Goal: Transaction & Acquisition: Purchase product/service

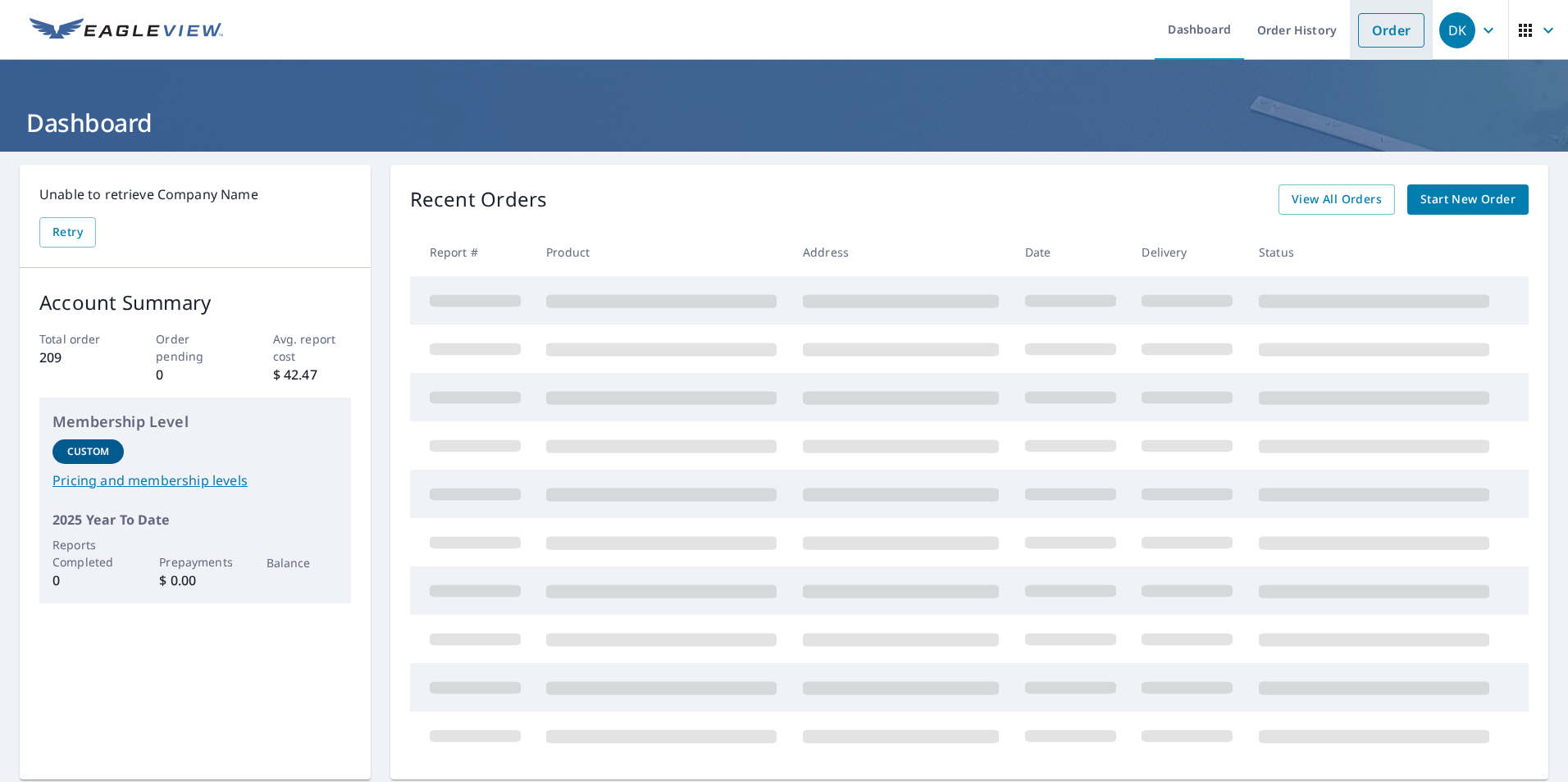
click at [1371, 29] on link "Order" at bounding box center [1391, 30] width 67 height 34
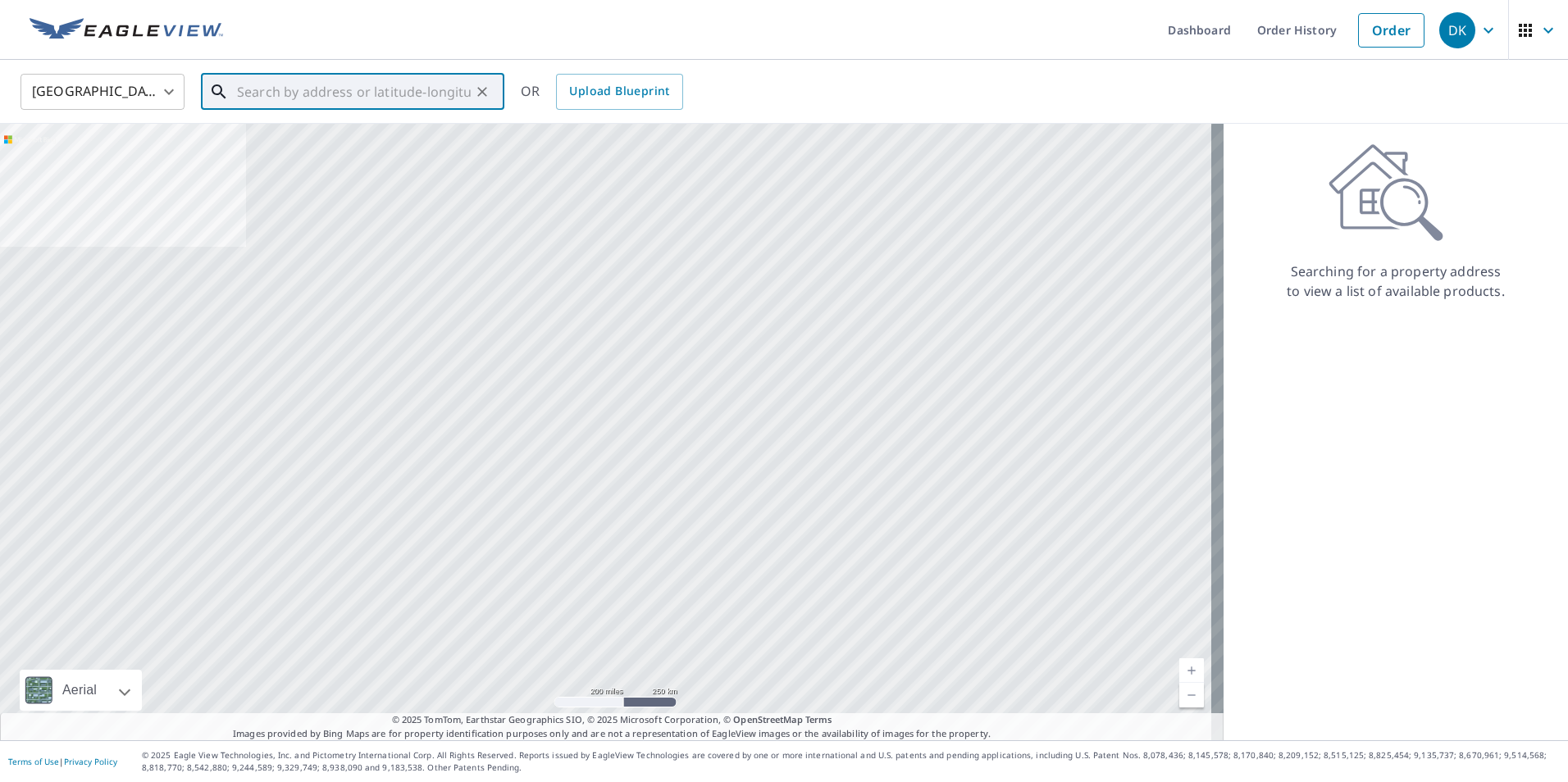
click at [248, 91] on input "text" at bounding box center [354, 92] width 234 height 46
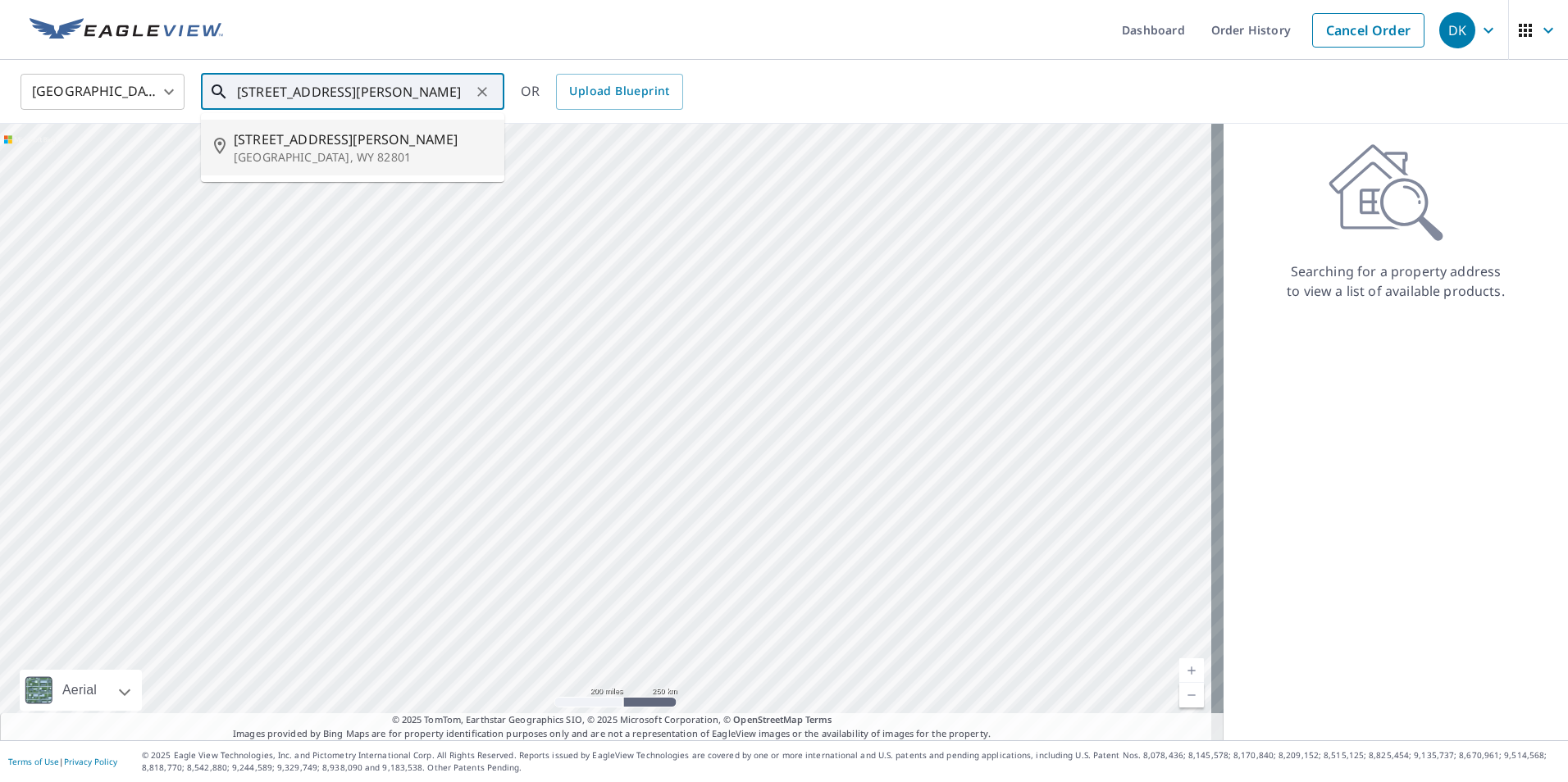
click at [250, 143] on span "[STREET_ADDRESS][PERSON_NAME]" at bounding box center [363, 140] width 258 height 20
type input "[STREET_ADDRESS][PERSON_NAME]"
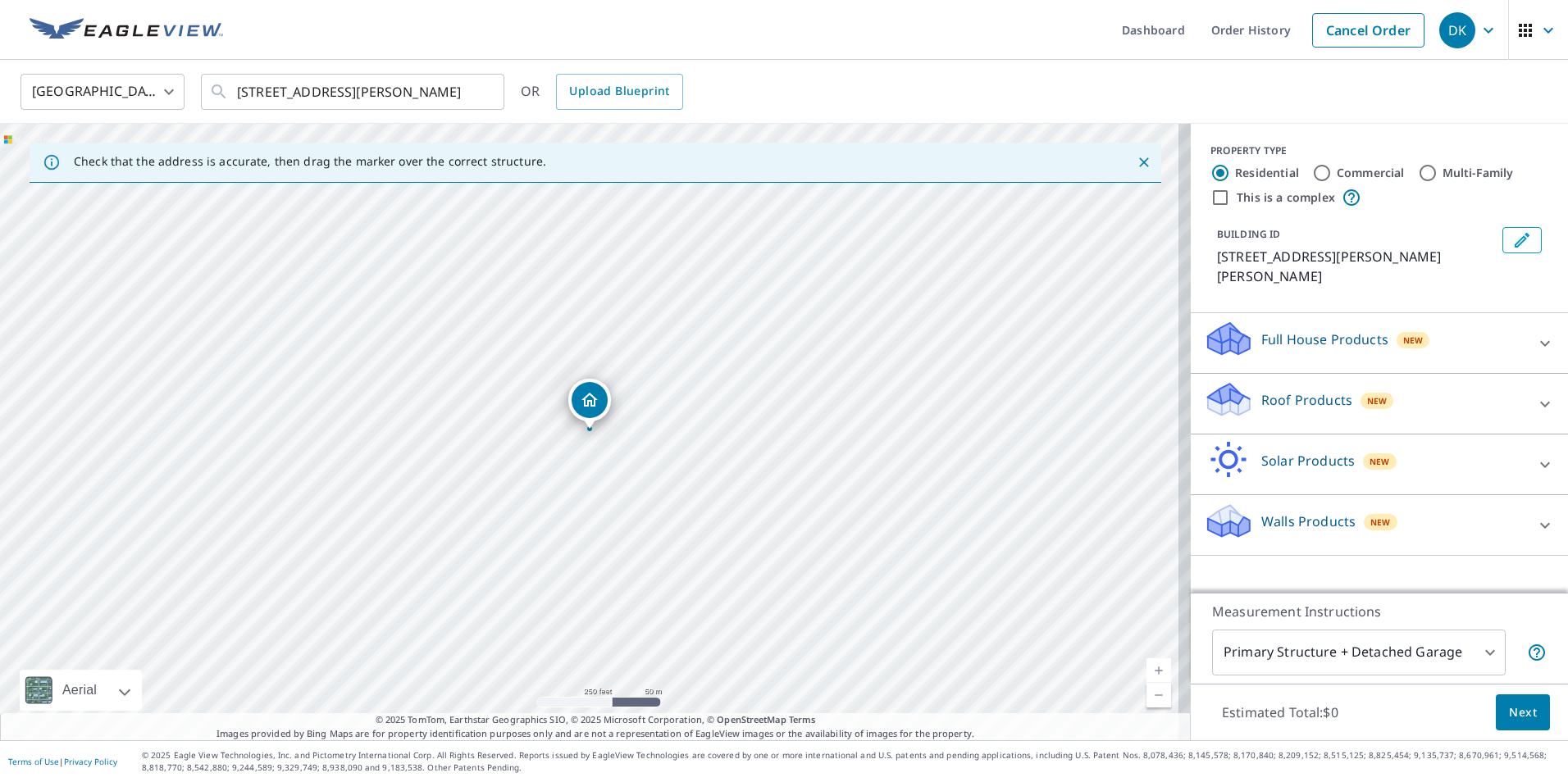
click at [1146, 664] on link "Current Level 17, Zoom In" at bounding box center [1159, 671] width 25 height 25
click at [1146, 664] on link "Current Level 18, Zoom In" at bounding box center [1159, 671] width 25 height 25
click at [1146, 664] on link "Current Level 19, Zoom In" at bounding box center [1159, 671] width 25 height 25
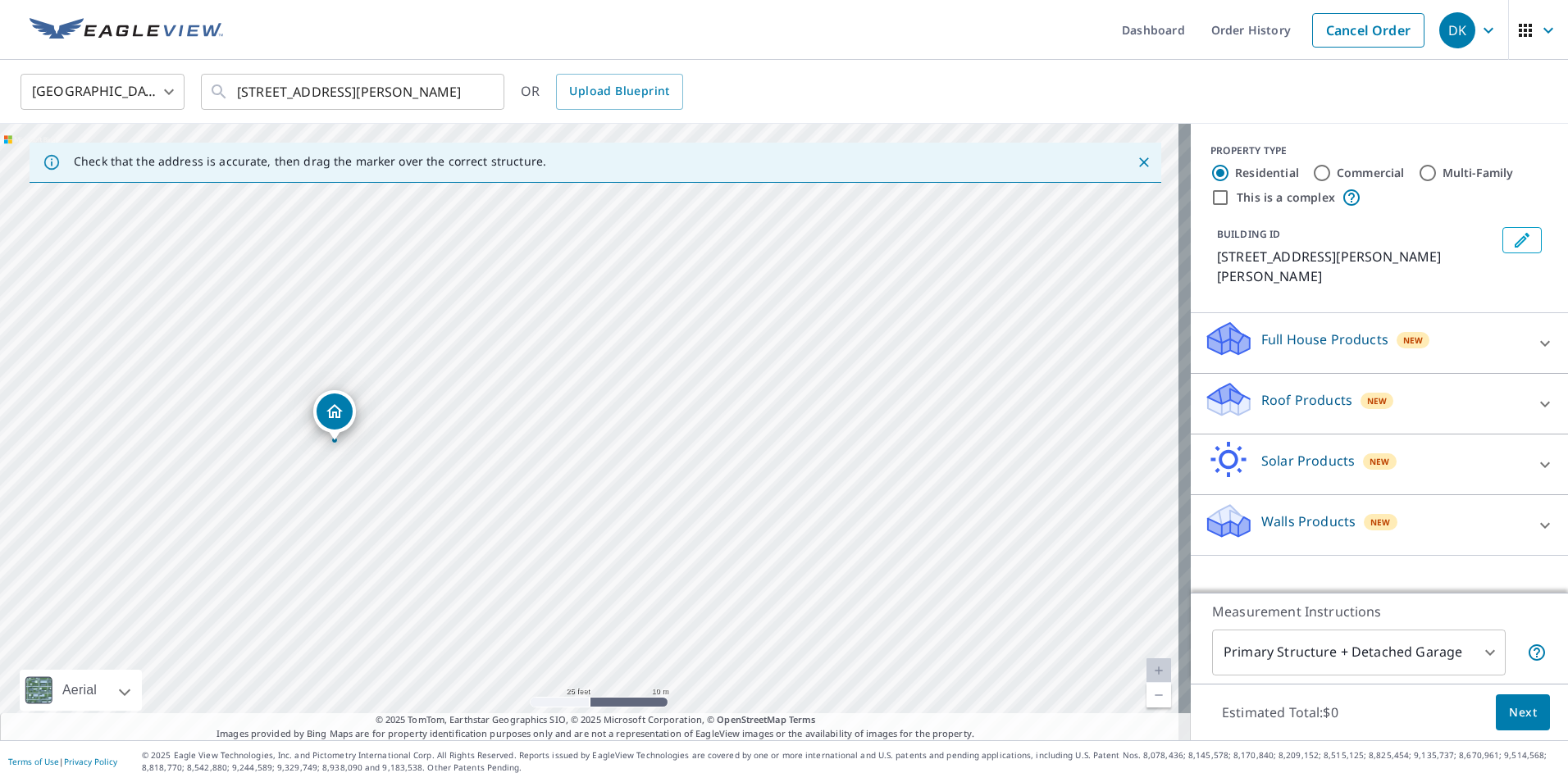
drag, startPoint x: 591, startPoint y: 405, endPoint x: 335, endPoint y: 417, distance: 256.3
